Goal: Information Seeking & Learning: Learn about a topic

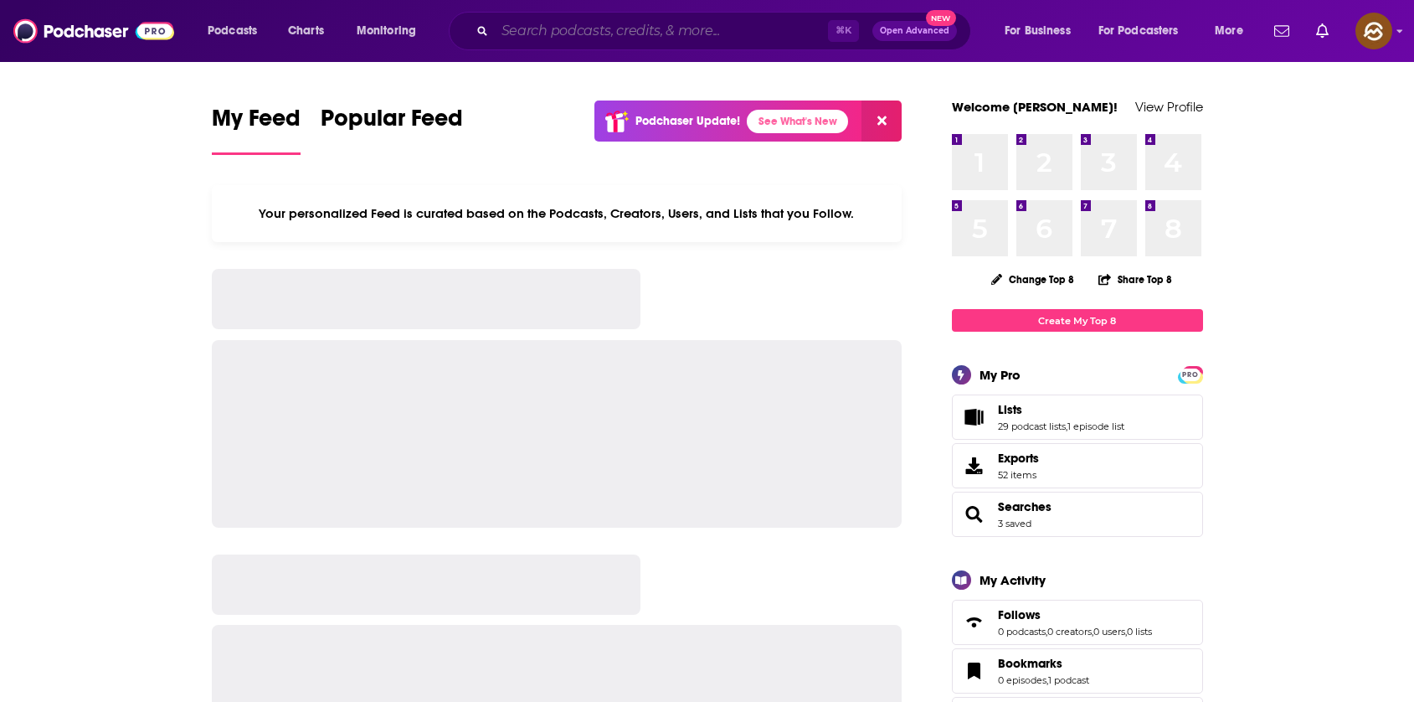
click at [615, 32] on input "Search podcasts, credits, & more..." at bounding box center [661, 31] width 333 height 27
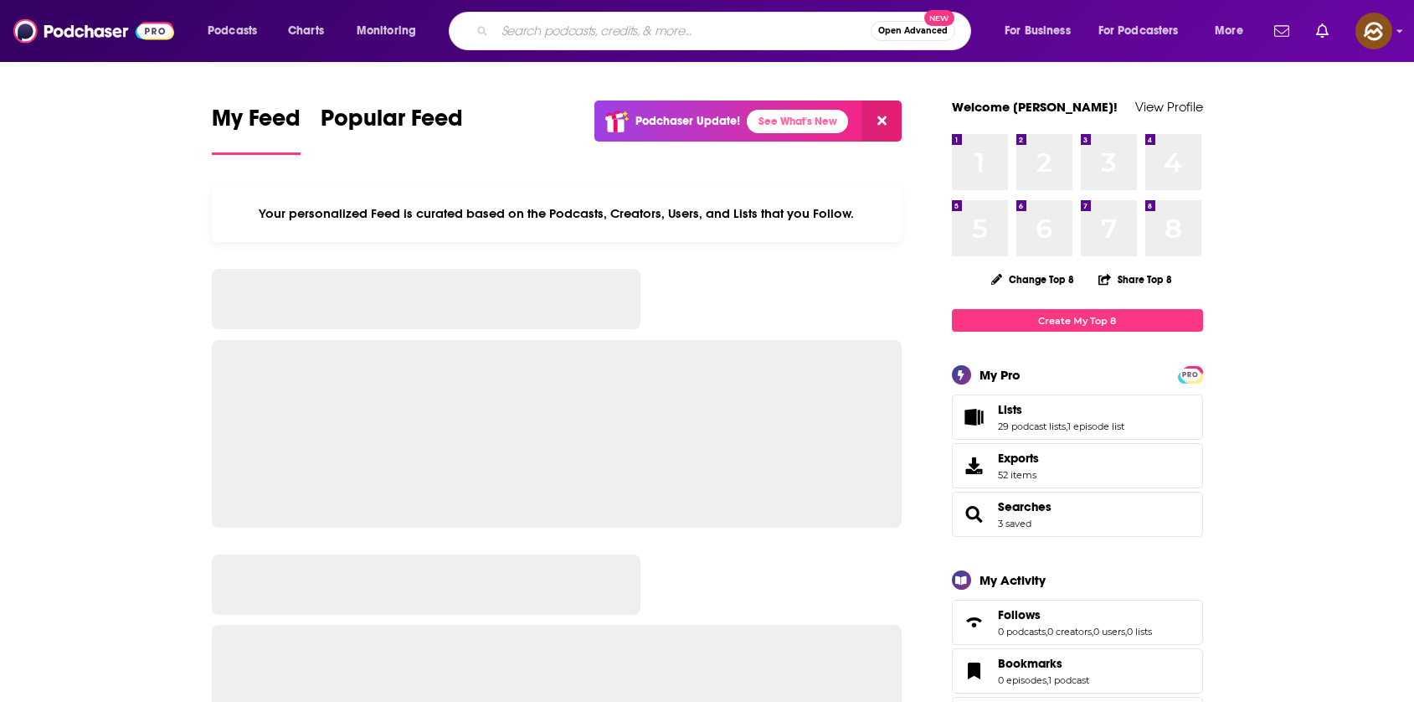
paste input "Accumulating Wealth"
type input "Accumulating Wealth"
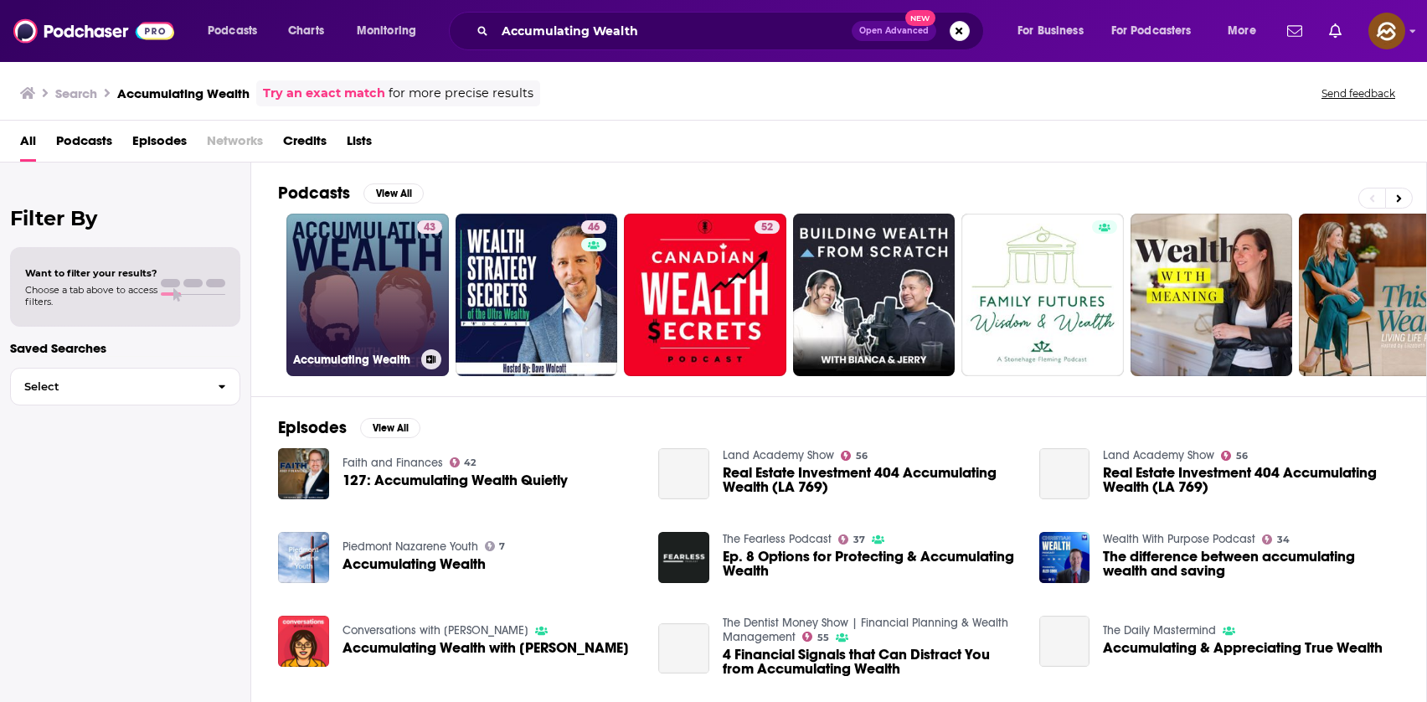
click at [382, 313] on link "43 Accumulating Wealth" at bounding box center [367, 295] width 162 height 162
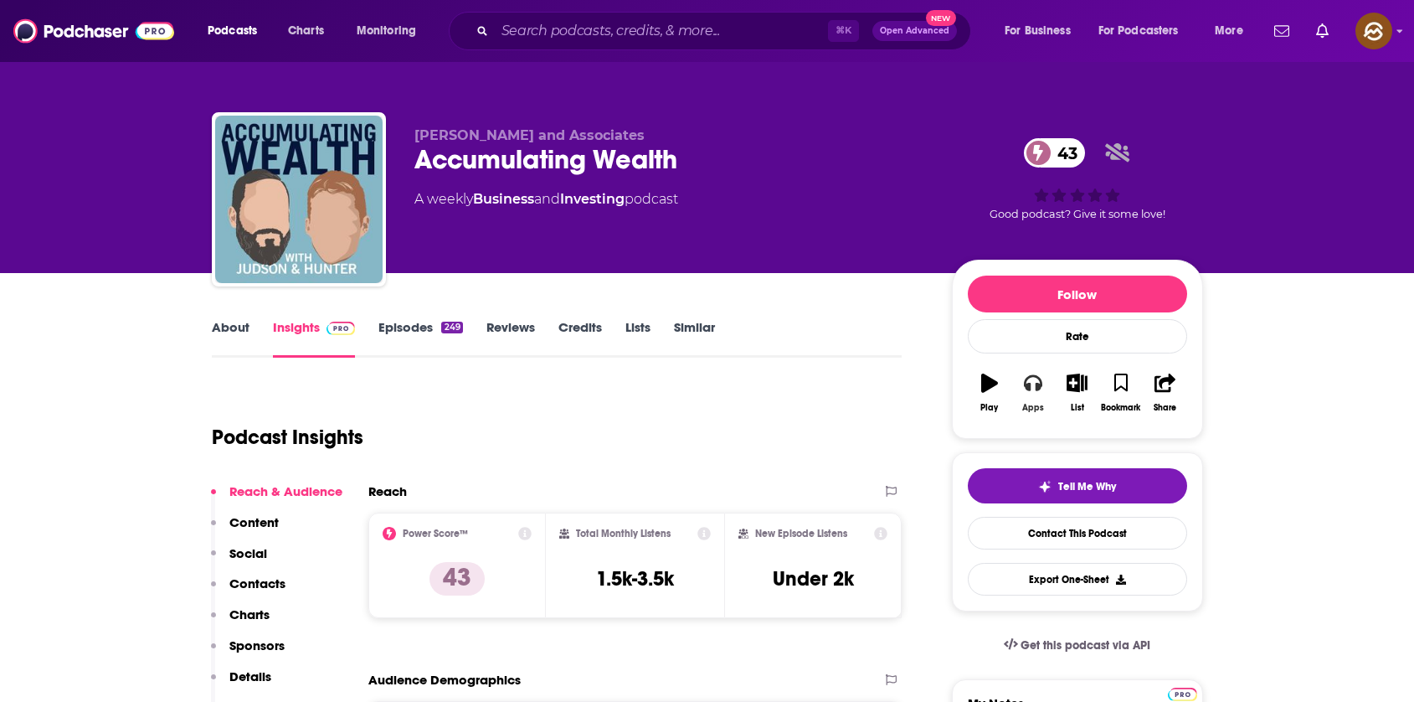
click at [1028, 380] on icon "button" at bounding box center [1033, 383] width 18 height 18
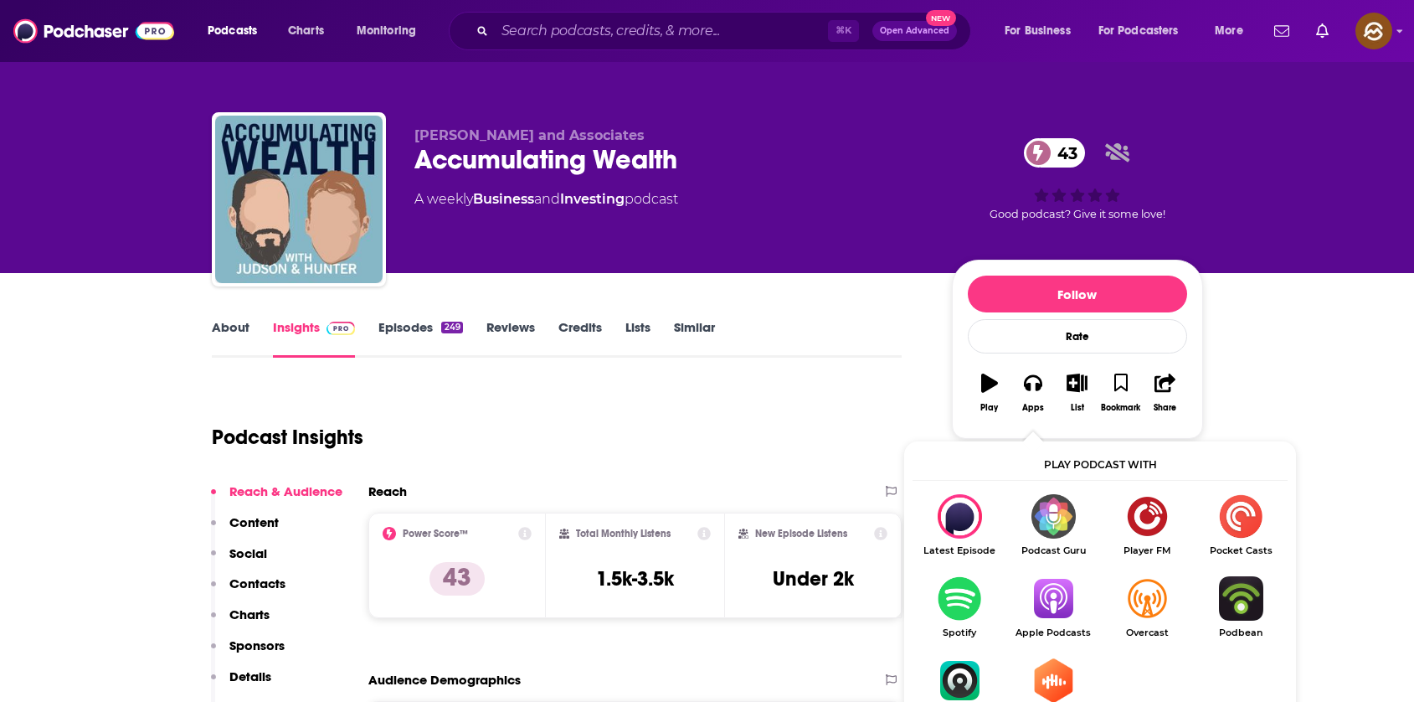
click at [1051, 605] on img "Show Listen On dropdown" at bounding box center [1054, 598] width 94 height 44
